Goal: Task Accomplishment & Management: Manage account settings

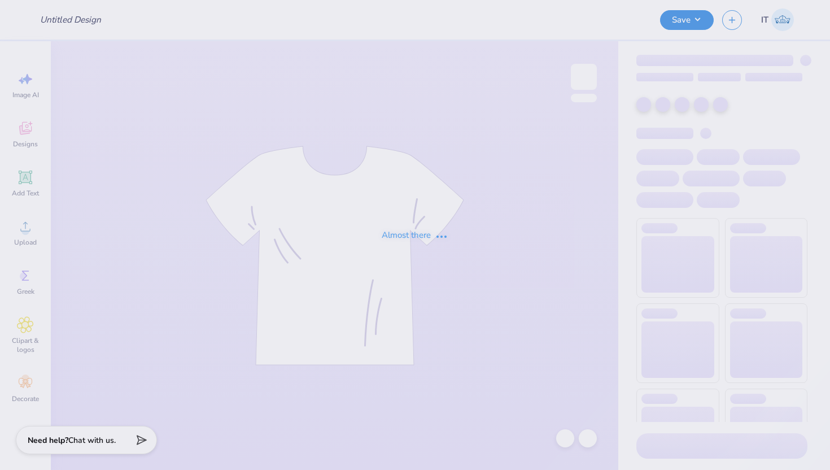
type input "Shirts for LA event"
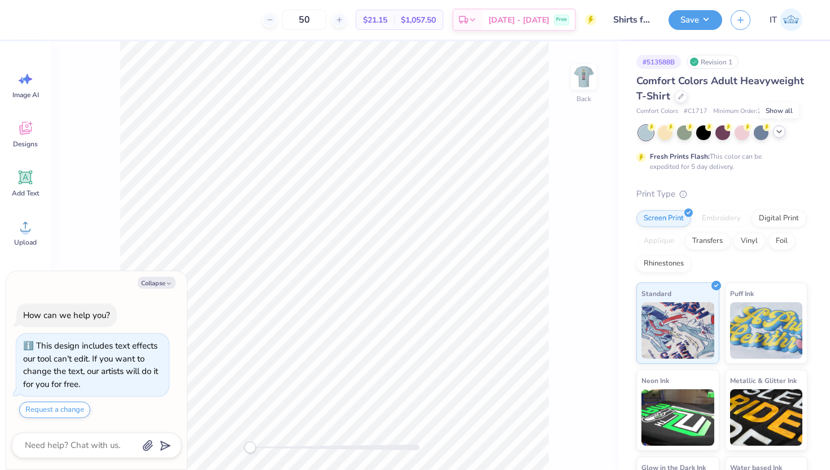
click at [781, 133] on icon at bounding box center [779, 131] width 9 height 9
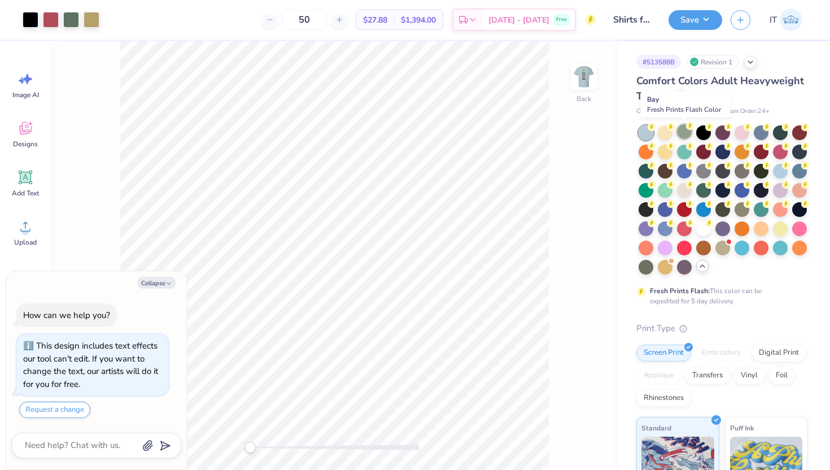
click at [682, 132] on div at bounding box center [684, 131] width 15 height 15
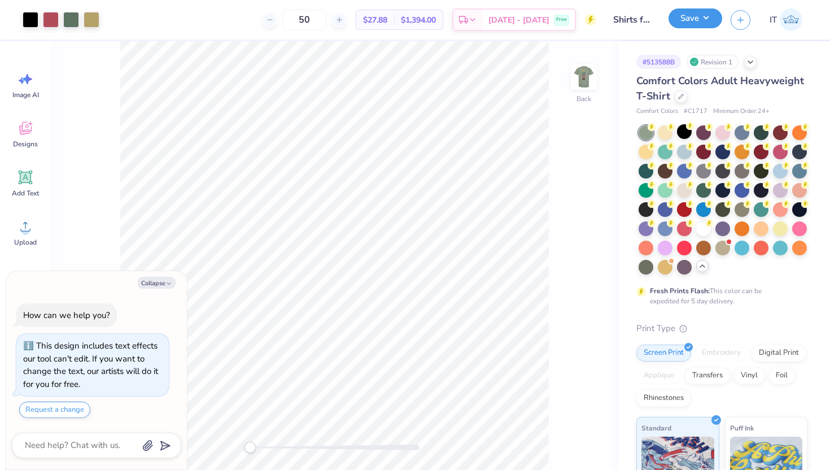
click at [701, 18] on button "Save" at bounding box center [696, 18] width 54 height 20
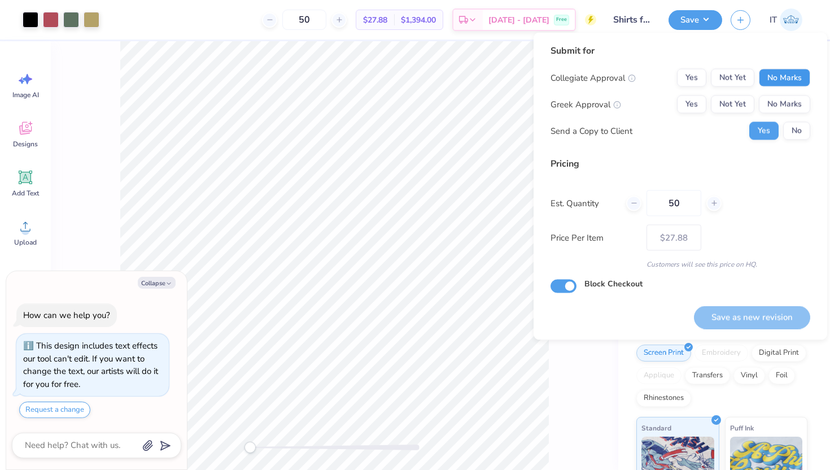
click at [791, 69] on button "No Marks" at bounding box center [784, 78] width 51 height 18
click at [793, 97] on button "No Marks" at bounding box center [784, 104] width 51 height 18
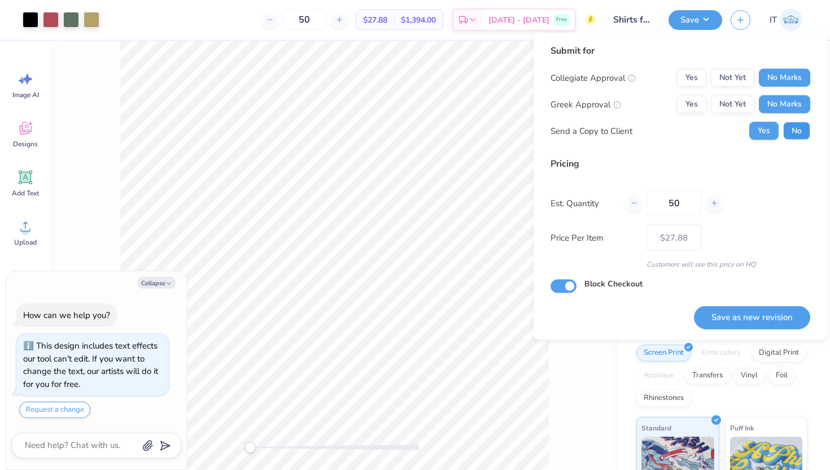
click at [800, 124] on button "No" at bounding box center [796, 131] width 27 height 18
click at [745, 325] on button "Save as new revision" at bounding box center [752, 317] width 116 height 23
type textarea "x"
type input "– –"
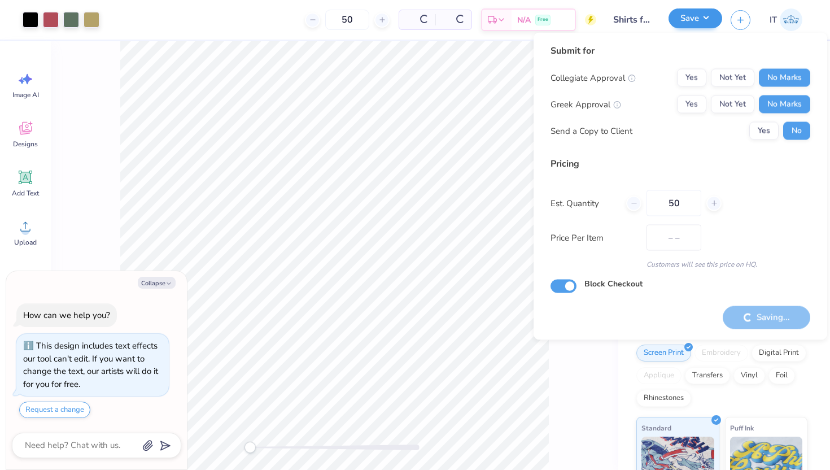
type textarea "x"
type input "$27.88"
type textarea "x"
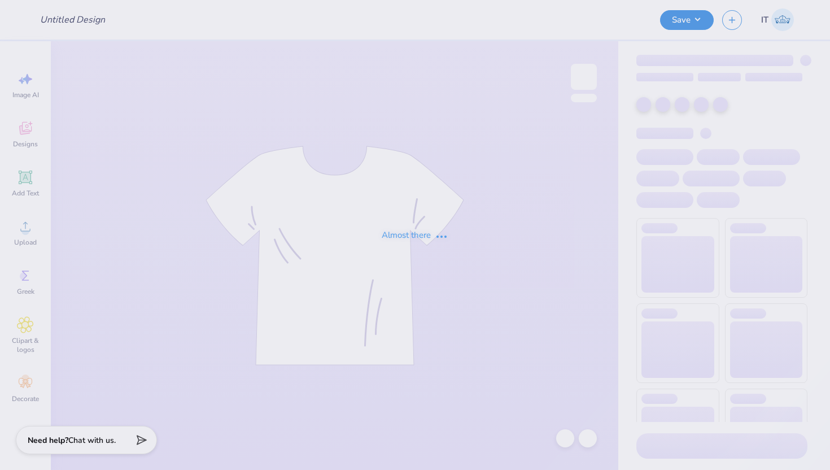
type input "Shirts for LA event"
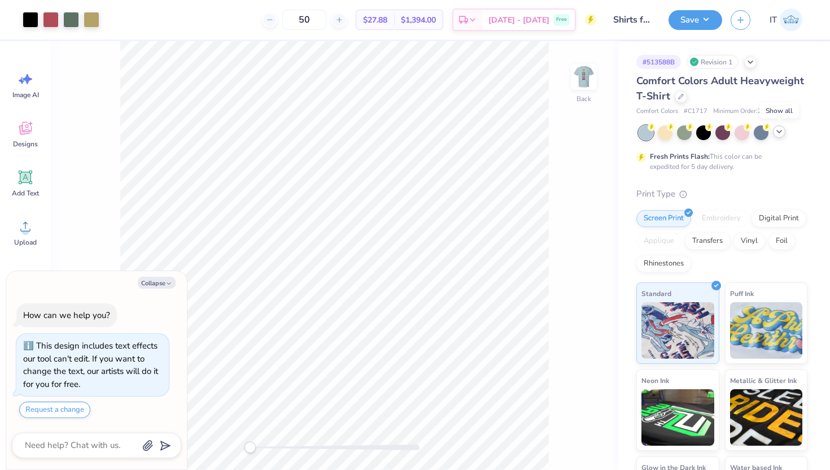
click at [778, 134] on icon at bounding box center [779, 131] width 9 height 9
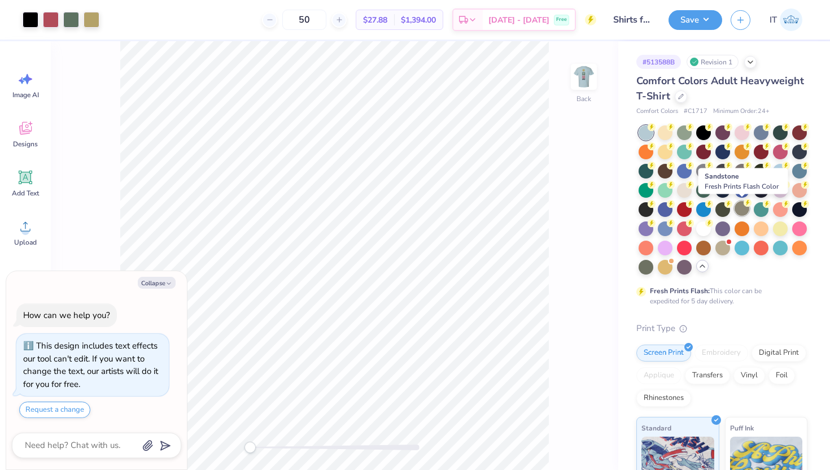
click at [743, 207] on div at bounding box center [742, 208] width 15 height 15
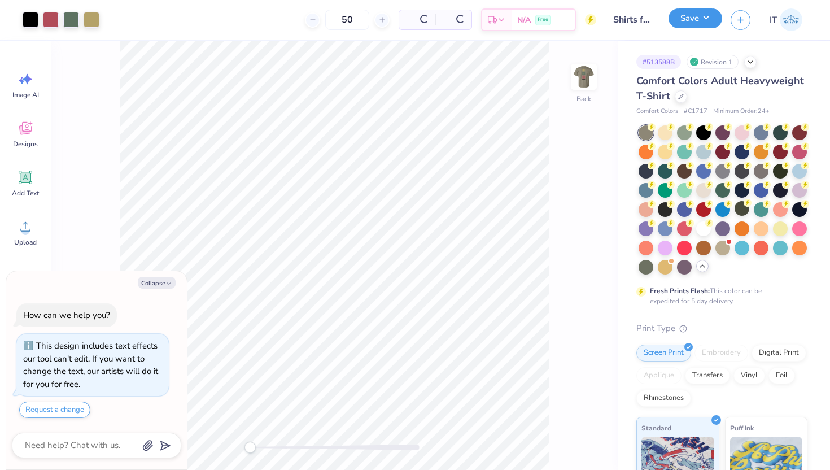
click at [681, 15] on button "Save" at bounding box center [696, 18] width 54 height 20
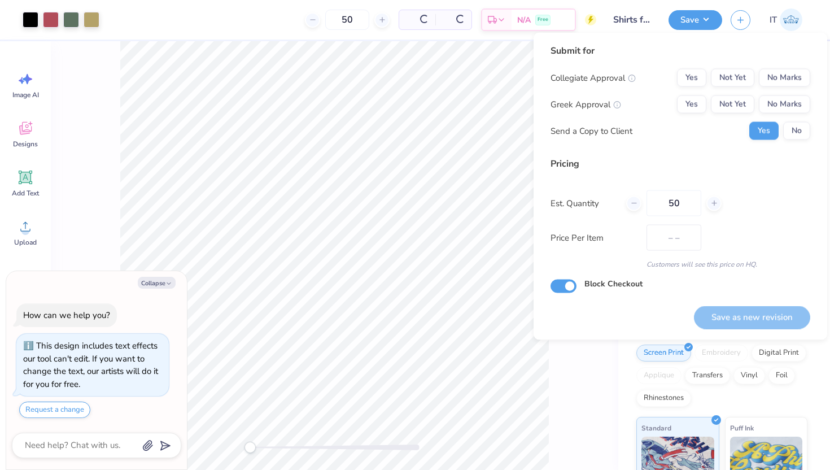
type textarea "x"
type input "$27.88"
click at [790, 89] on div "Collegiate Approval Yes Not Yet No Marks Greek Approval Yes Not Yet No Marks Se…" at bounding box center [681, 104] width 260 height 71
click at [794, 105] on button "No Marks" at bounding box center [784, 104] width 51 height 18
click at [795, 120] on div "Collegiate Approval Yes Not Yet No Marks Greek Approval Yes Not Yet No Marks Se…" at bounding box center [681, 104] width 260 height 71
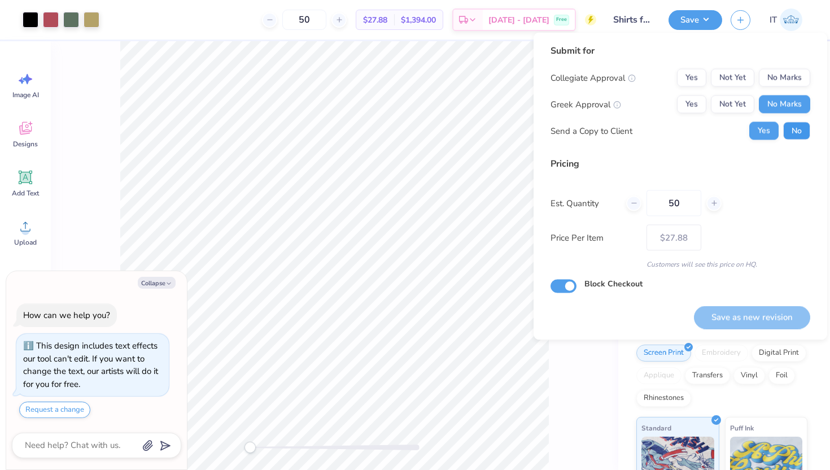
click at [799, 128] on button "No" at bounding box center [796, 131] width 27 height 18
click at [783, 78] on button "No Marks" at bounding box center [784, 78] width 51 height 18
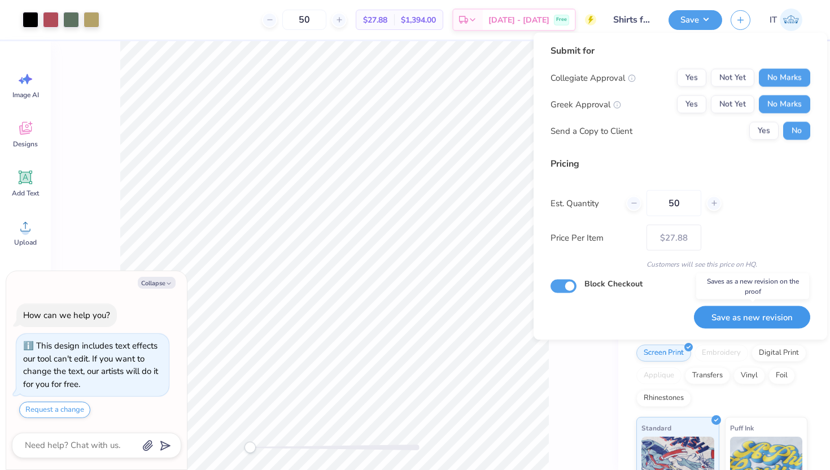
click at [761, 317] on button "Save as new revision" at bounding box center [752, 317] width 116 height 23
type textarea "x"
type input "– –"
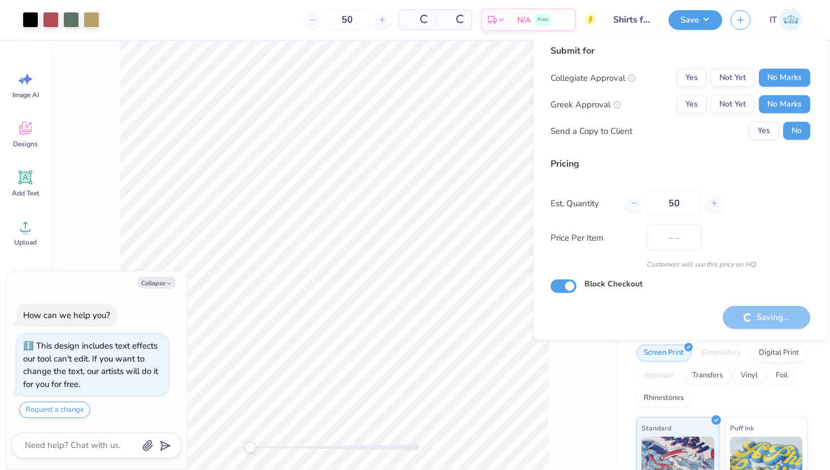
type textarea "x"
type input "$27.88"
type textarea "x"
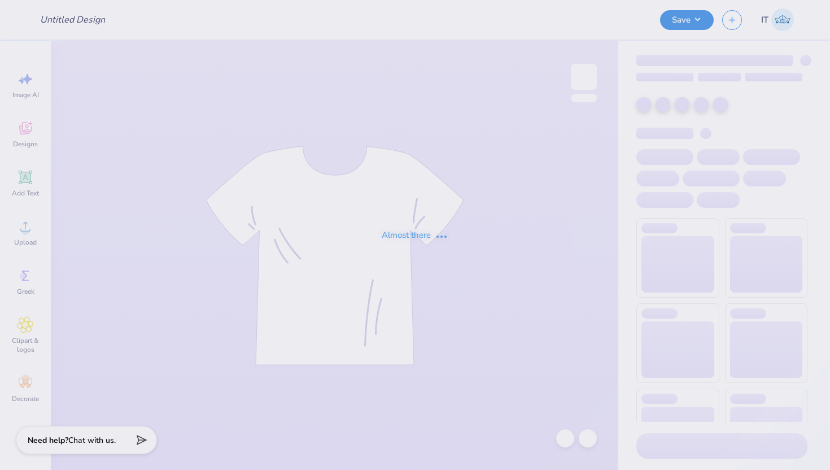
type input "Shirts for LA event"
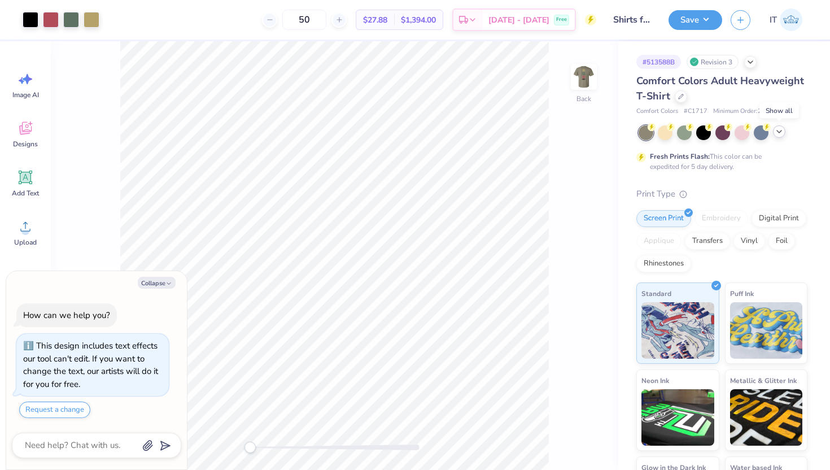
click at [777, 130] on icon at bounding box center [779, 131] width 9 height 9
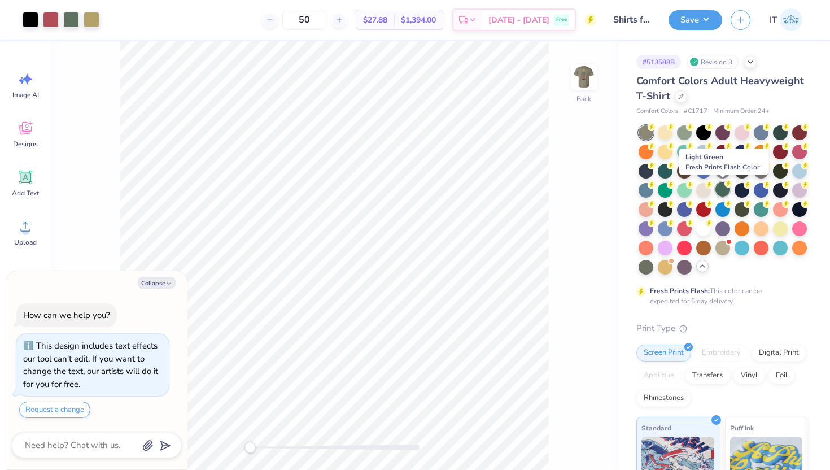
click at [724, 188] on div at bounding box center [723, 189] width 15 height 15
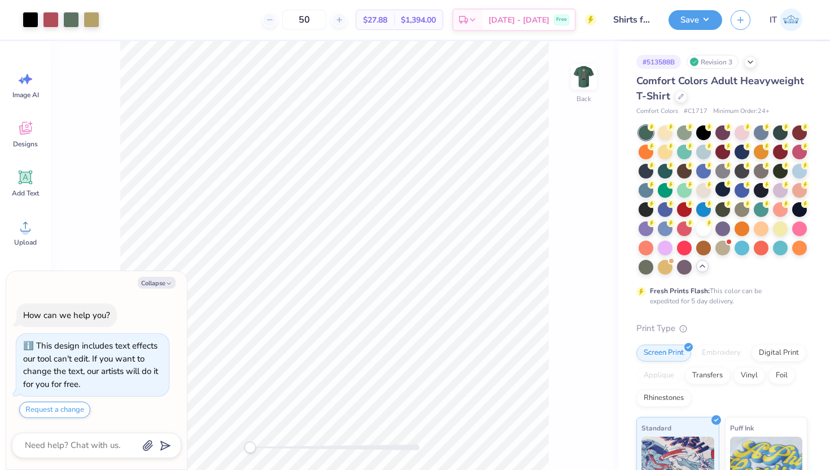
click at [713, 8] on div "Save IT" at bounding box center [750, 20] width 162 height 40
click at [714, 16] on button "Save" at bounding box center [696, 18] width 54 height 20
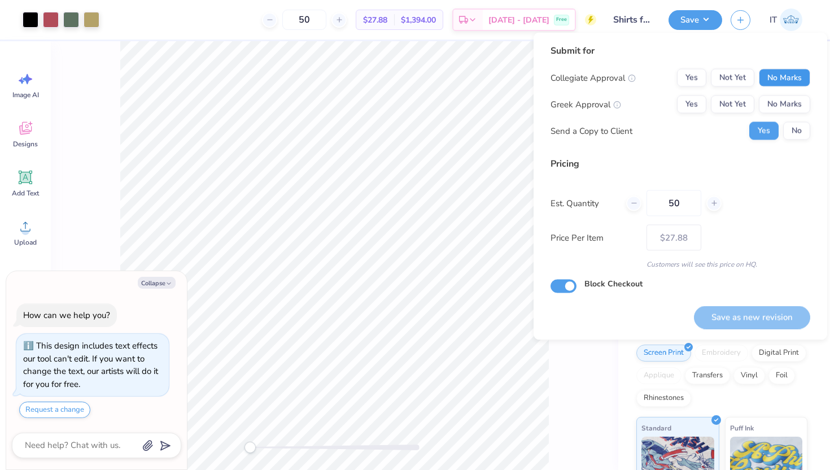
click at [781, 78] on button "No Marks" at bounding box center [784, 78] width 51 height 18
click at [786, 95] on button "No Marks" at bounding box center [784, 104] width 51 height 18
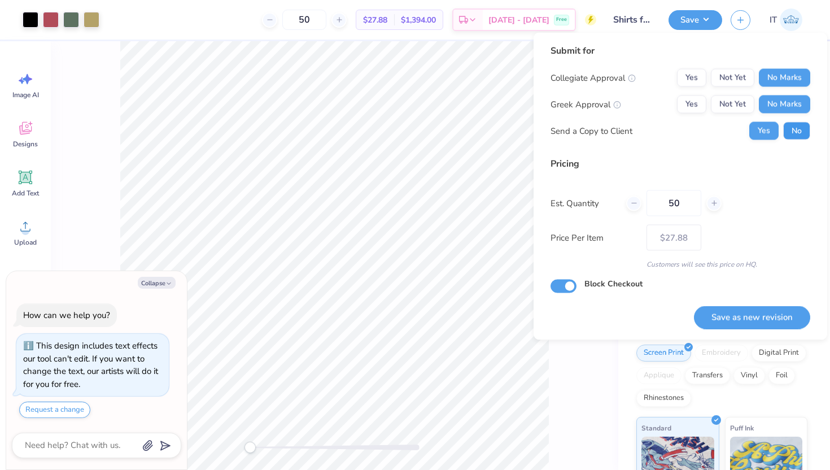
click at [790, 125] on button "No" at bounding box center [796, 131] width 27 height 18
click at [745, 316] on button "Save as new revision" at bounding box center [752, 317] width 116 height 23
type textarea "x"
type input "– –"
type textarea "x"
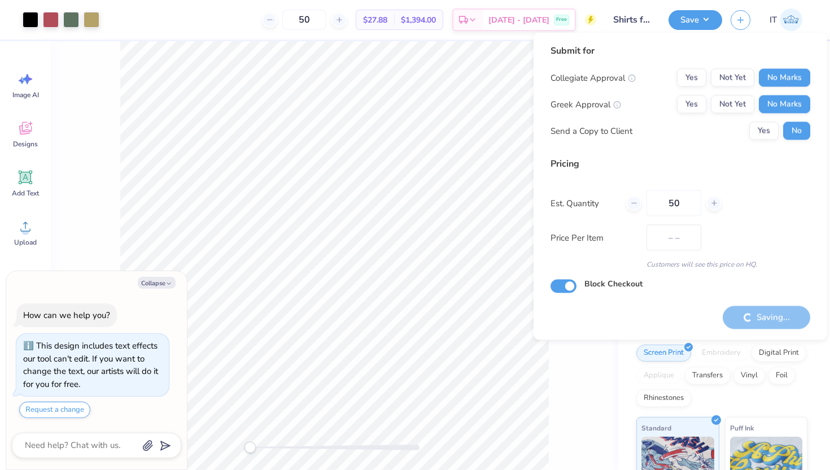
type input "$27.88"
type textarea "x"
